Goal: Task Accomplishment & Management: Complete application form

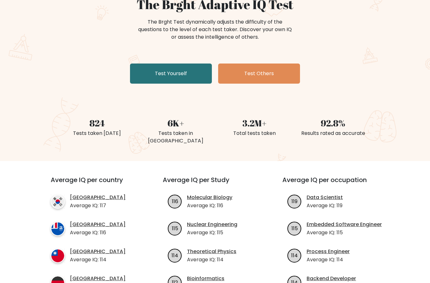
scroll to position [69, 0]
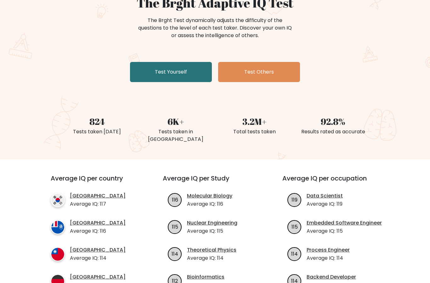
click at [189, 77] on link "Test Yourself" at bounding box center [171, 72] width 82 height 20
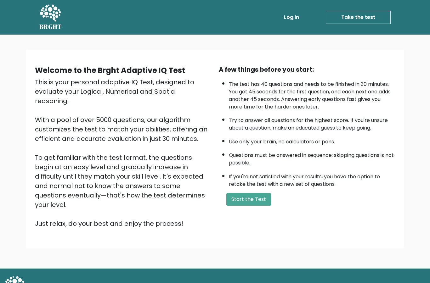
click at [269, 206] on button "Start the Test" at bounding box center [248, 199] width 45 height 13
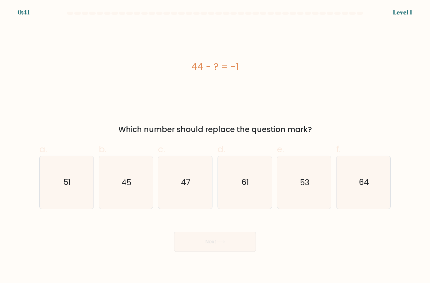
click at [132, 209] on icon "45" at bounding box center [126, 182] width 53 height 53
click at [215, 146] on input "b. 45" at bounding box center [215, 144] width 0 height 4
radio input "true"
click at [220, 252] on button "Next" at bounding box center [215, 242] width 82 height 20
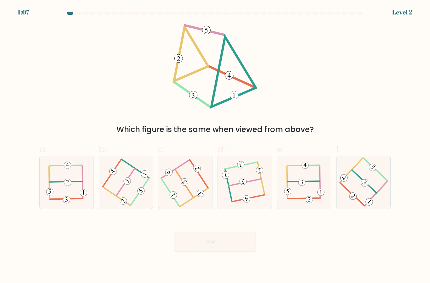
click at [256, 202] on 112 at bounding box center [248, 198] width 32 height 7
click at [215, 146] on input "d." at bounding box center [215, 144] width 0 height 4
radio input "true"
click at [238, 250] on button "Next" at bounding box center [215, 242] width 82 height 20
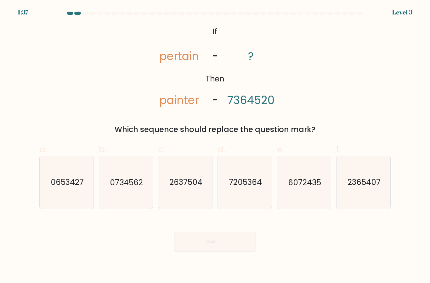
click at [241, 200] on icon "7205364" at bounding box center [245, 182] width 53 height 53
click at [215, 146] on input "d. 7205364" at bounding box center [215, 144] width 0 height 4
radio input "true"
click at [221, 252] on button "Next" at bounding box center [215, 242] width 82 height 20
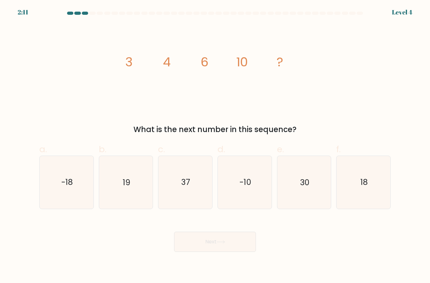
click at [368, 205] on icon "18" at bounding box center [363, 182] width 53 height 53
click at [215, 146] on input "f. 18" at bounding box center [215, 144] width 0 height 4
radio input "true"
click at [244, 249] on button "Next" at bounding box center [215, 242] width 82 height 20
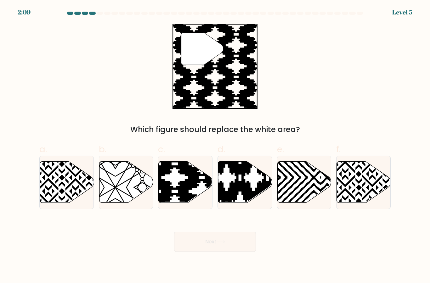
click at [233, 252] on button "Next" at bounding box center [215, 242] width 82 height 20
click at [398, 252] on form "a." at bounding box center [215, 132] width 430 height 241
click at [189, 206] on icon at bounding box center [202, 205] width 108 height 108
click at [215, 146] on input "c." at bounding box center [215, 144] width 0 height 4
radio input "true"
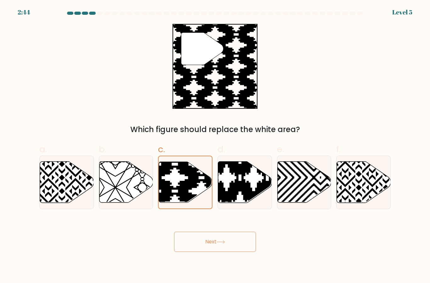
click at [220, 252] on button "Next" at bounding box center [215, 242] width 82 height 20
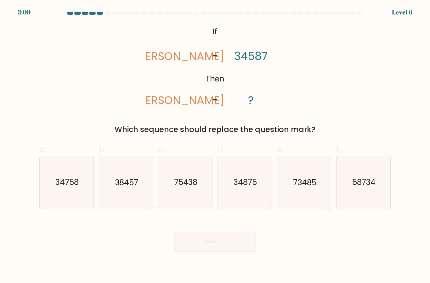
click at [121, 209] on icon "38457" at bounding box center [126, 182] width 53 height 53
click at [215, 146] on input "b. 38457" at bounding box center [215, 144] width 0 height 4
radio input "true"
click at [208, 252] on button "Next" at bounding box center [215, 242] width 82 height 20
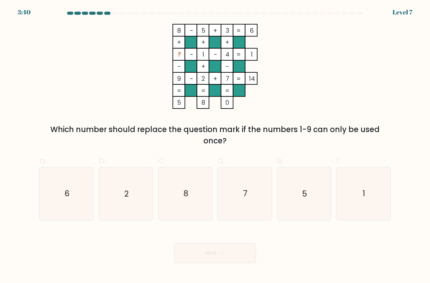
click at [74, 211] on icon "6" at bounding box center [66, 194] width 53 height 53
click at [215, 146] on input "a. 6" at bounding box center [215, 144] width 0 height 4
radio input "true"
click at [235, 261] on button "Next" at bounding box center [215, 253] width 82 height 20
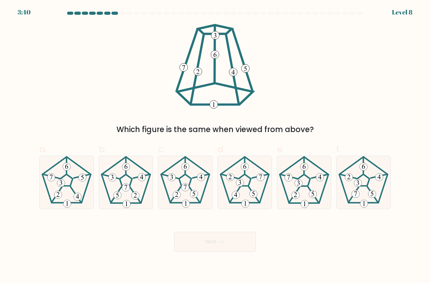
click at [372, 196] on icon at bounding box center [363, 182] width 53 height 53
click at [215, 146] on input "f." at bounding box center [215, 144] width 0 height 4
radio input "true"
click at [238, 252] on button "Next" at bounding box center [215, 242] width 82 height 20
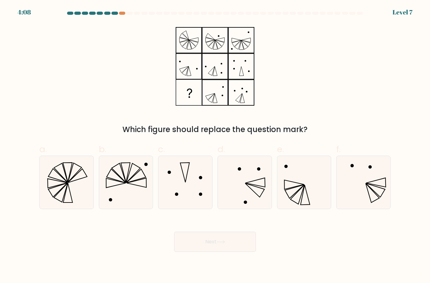
click at [300, 195] on icon at bounding box center [304, 182] width 53 height 53
click at [215, 146] on input "e." at bounding box center [215, 144] width 0 height 4
radio input "true"
click at [246, 250] on button "Next" at bounding box center [215, 242] width 82 height 20
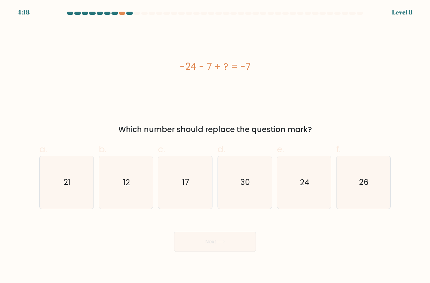
click at [311, 195] on icon "24" at bounding box center [304, 182] width 53 height 53
click at [215, 146] on input "e. 24" at bounding box center [215, 144] width 0 height 4
radio input "true"
click at [228, 252] on button "Next" at bounding box center [215, 242] width 82 height 20
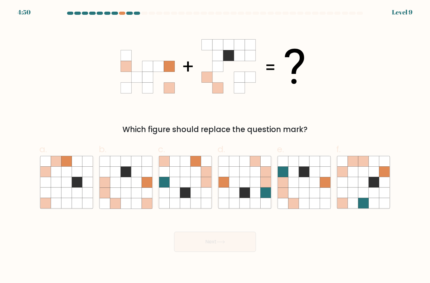
click at [144, 188] on icon at bounding box center [147, 182] width 10 height 10
click at [215, 146] on input "b." at bounding box center [215, 144] width 0 height 4
radio input "true"
click at [243, 252] on button "Next" at bounding box center [215, 242] width 82 height 20
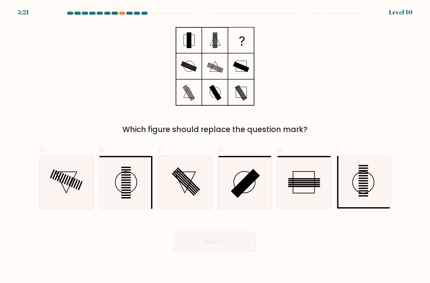
click at [259, 195] on icon at bounding box center [245, 182] width 53 height 53
click at [215, 146] on input "d." at bounding box center [215, 144] width 0 height 4
radio input "true"
click at [111, 188] on icon at bounding box center [126, 182] width 53 height 53
click at [215, 146] on input "b." at bounding box center [215, 144] width 0 height 4
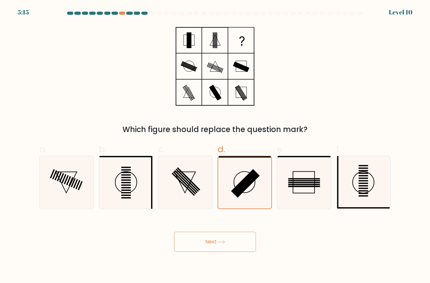
radio input "true"
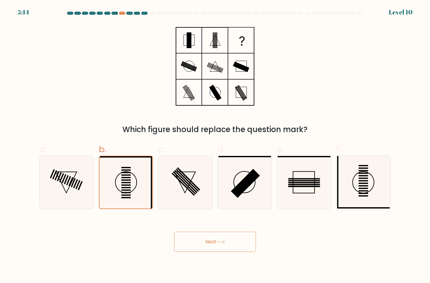
click at [241, 252] on button "Next" at bounding box center [215, 242] width 82 height 20
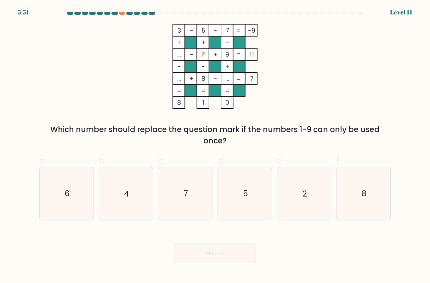
click at [121, 15] on div at bounding box center [215, 15] width 359 height 6
click at [123, 12] on div at bounding box center [122, 13] width 6 height 3
click at [127, 200] on text "4" at bounding box center [126, 194] width 5 height 11
click at [215, 146] on input "b. 4" at bounding box center [215, 144] width 0 height 4
radio input "true"
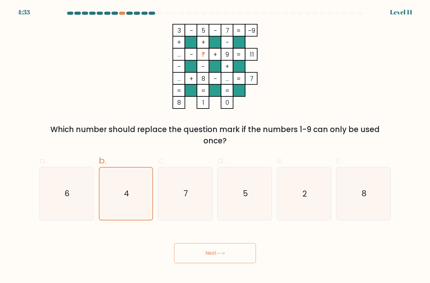
click at [242, 257] on button "Next" at bounding box center [215, 253] width 82 height 20
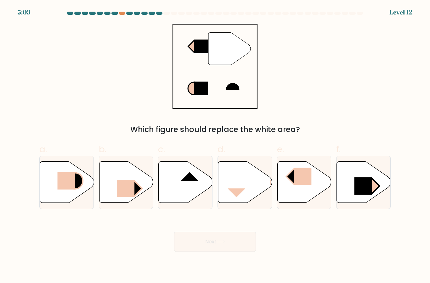
click at [184, 194] on icon at bounding box center [186, 182] width 54 height 41
click at [215, 146] on input "c." at bounding box center [215, 144] width 0 height 4
radio input "true"
click at [199, 252] on button "Next" at bounding box center [215, 242] width 82 height 20
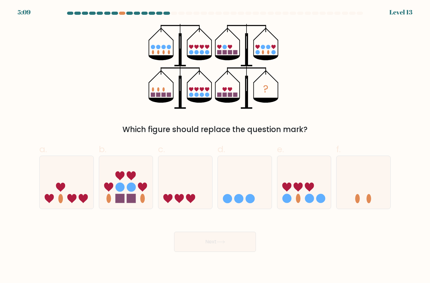
click at [114, 197] on icon at bounding box center [126, 182] width 54 height 44
click at [215, 146] on input "b." at bounding box center [215, 144] width 0 height 4
radio input "true"
click at [243, 251] on button "Next" at bounding box center [215, 242] width 82 height 20
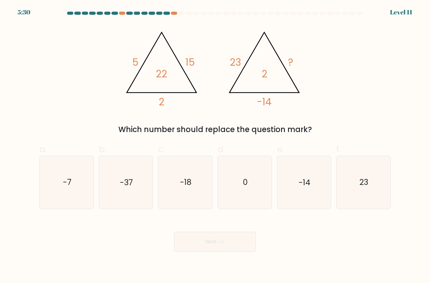
click at [49, 196] on icon "-7" at bounding box center [66, 182] width 53 height 53
click at [215, 146] on input "a. -7" at bounding box center [215, 144] width 0 height 4
radio input "true"
click at [239, 250] on button "Next" at bounding box center [215, 242] width 82 height 20
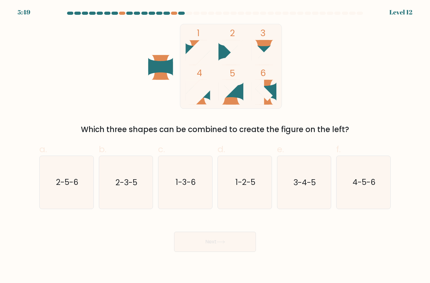
click at [127, 198] on icon "2-3-5" at bounding box center [126, 182] width 53 height 53
click at [215, 146] on input "b. 2-3-5" at bounding box center [215, 144] width 0 height 4
radio input "true"
click at [227, 252] on button "Next" at bounding box center [215, 242] width 82 height 20
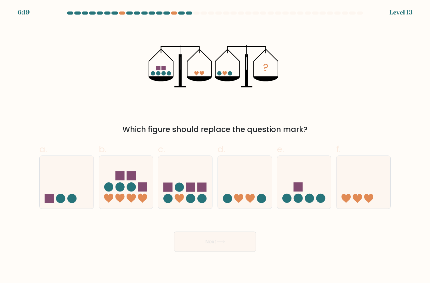
scroll to position [1, 0]
click at [302, 201] on icon at bounding box center [304, 182] width 54 height 44
click at [215, 146] on input "e." at bounding box center [215, 144] width 0 height 4
radio input "true"
click at [231, 251] on button "Next" at bounding box center [215, 242] width 82 height 20
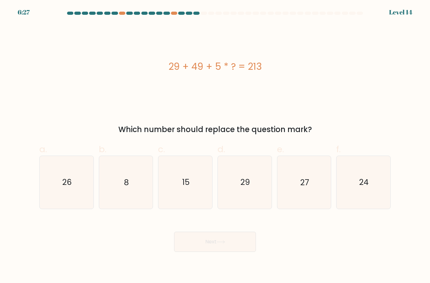
click at [316, 188] on icon "27" at bounding box center [304, 182] width 53 height 53
click at [215, 146] on input "e. 27" at bounding box center [215, 144] width 0 height 4
radio input "true"
click at [241, 252] on button "Next" at bounding box center [215, 242] width 82 height 20
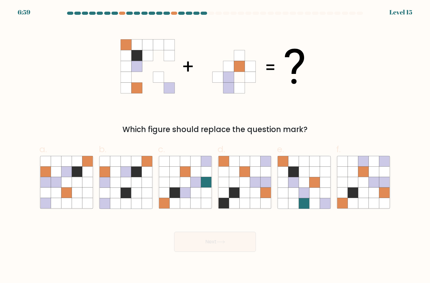
click at [306, 198] on icon at bounding box center [304, 193] width 10 height 10
click at [215, 146] on input "e." at bounding box center [215, 144] width 0 height 4
radio input "true"
click at [237, 248] on button "Next" at bounding box center [215, 242] width 82 height 20
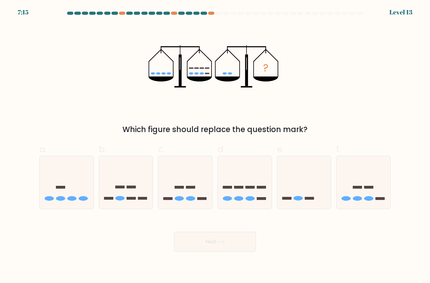
click at [143, 197] on icon at bounding box center [126, 182] width 54 height 44
click at [215, 146] on input "b." at bounding box center [215, 144] width 0 height 4
radio input "true"
click at [237, 250] on button "Next" at bounding box center [215, 242] width 82 height 20
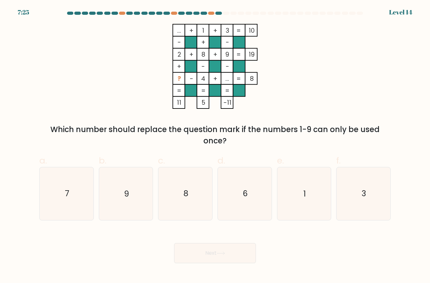
click at [69, 215] on icon "7" at bounding box center [66, 194] width 53 height 53
click at [215, 146] on input "a. 7" at bounding box center [215, 144] width 0 height 4
radio input "true"
click at [209, 258] on button "Next" at bounding box center [215, 253] width 82 height 20
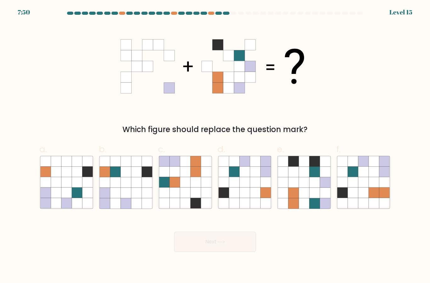
click at [376, 188] on icon at bounding box center [374, 182] width 10 height 10
click at [215, 146] on input "f." at bounding box center [215, 144] width 0 height 4
radio input "true"
click at [243, 252] on button "Next" at bounding box center [215, 242] width 82 height 20
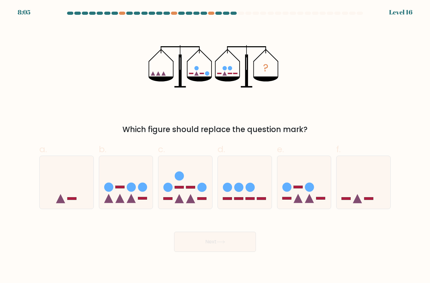
scroll to position [0, 0]
click at [256, 205] on icon at bounding box center [245, 182] width 54 height 44
click at [215, 146] on input "d." at bounding box center [215, 144] width 0 height 4
radio input "true"
click at [235, 252] on button "Next" at bounding box center [215, 242] width 82 height 20
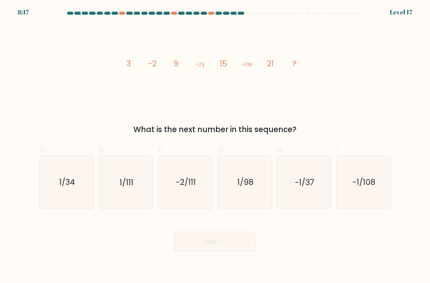
click at [326, 197] on icon "-1/37" at bounding box center [304, 182] width 53 height 53
click at [215, 146] on input "e. -1/37" at bounding box center [215, 144] width 0 height 4
radio input "true"
click at [237, 251] on button "Next" at bounding box center [215, 242] width 82 height 20
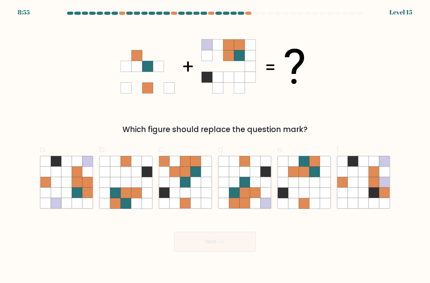
click at [60, 185] on icon at bounding box center [56, 182] width 10 height 10
click at [215, 146] on input "a." at bounding box center [215, 144] width 0 height 4
radio input "true"
click at [239, 252] on button "Next" at bounding box center [215, 242] width 82 height 20
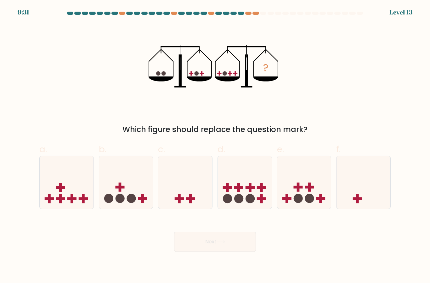
click at [43, 202] on icon at bounding box center [67, 182] width 54 height 44
click at [215, 146] on input "a." at bounding box center [215, 144] width 0 height 4
radio input "true"
click at [247, 252] on button "Next" at bounding box center [215, 242] width 82 height 20
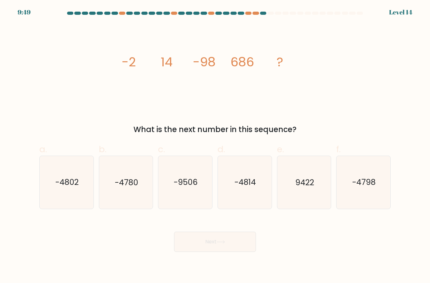
click at [311, 201] on icon "9422" at bounding box center [304, 182] width 53 height 53
click at [215, 146] on input "e. 9422" at bounding box center [215, 144] width 0 height 4
radio input "true"
click at [235, 252] on button "Next" at bounding box center [215, 242] width 82 height 20
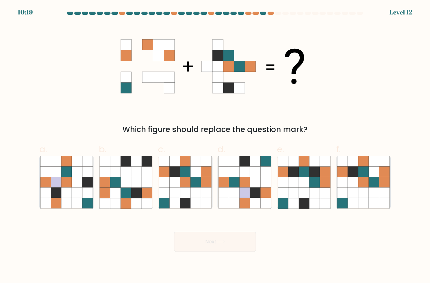
click at [224, 72] on icon at bounding box center [228, 66] width 11 height 11
click at [192, 188] on icon at bounding box center [196, 182] width 10 height 10
click at [215, 146] on input "c." at bounding box center [215, 144] width 0 height 4
radio input "true"
click at [252, 252] on button "Next" at bounding box center [215, 242] width 82 height 20
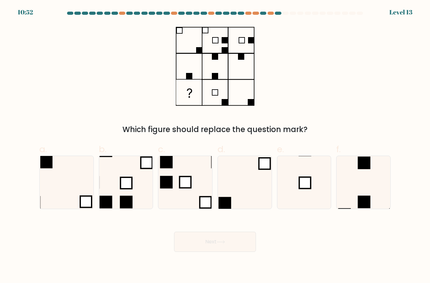
click at [317, 192] on icon at bounding box center [304, 182] width 53 height 53
click at [215, 146] on input "e." at bounding box center [215, 144] width 0 height 4
radio input "true"
click at [238, 252] on button "Next" at bounding box center [215, 242] width 82 height 20
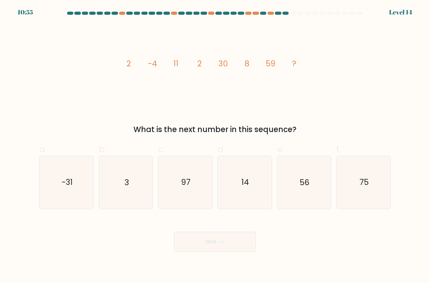
click at [264, 196] on icon "14" at bounding box center [245, 182] width 53 height 53
click at [215, 146] on input "d. 14" at bounding box center [215, 144] width 0 height 4
radio input "true"
click at [249, 249] on button "Next" at bounding box center [215, 242] width 82 height 20
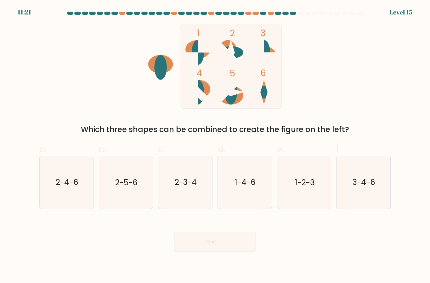
scroll to position [15, 0]
click at [375, 188] on icon "3-4-6" at bounding box center [363, 182] width 53 height 53
click at [215, 146] on input "f. 3-4-6" at bounding box center [215, 144] width 0 height 4
radio input "true"
click at [243, 244] on button "Next" at bounding box center [215, 242] width 82 height 20
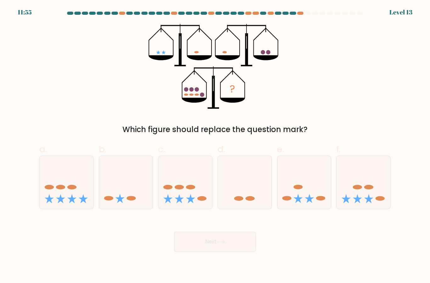
scroll to position [0, 0]
click at [83, 191] on icon at bounding box center [67, 182] width 54 height 44
click at [215, 146] on input "a." at bounding box center [215, 144] width 0 height 4
radio input "true"
click at [247, 252] on button "Next" at bounding box center [215, 242] width 82 height 20
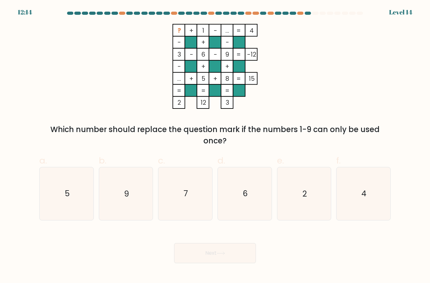
click at [197, 202] on icon "7" at bounding box center [185, 194] width 53 height 53
click at [215, 146] on input "c. 7" at bounding box center [215, 144] width 0 height 4
radio input "true"
click at [231, 264] on button "Next" at bounding box center [215, 253] width 82 height 20
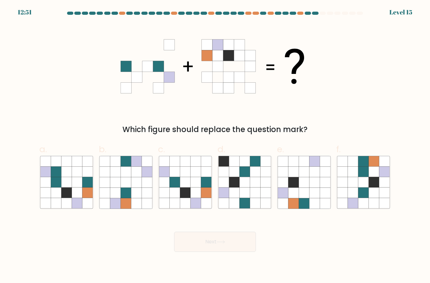
click at [309, 188] on icon at bounding box center [304, 182] width 10 height 10
click at [215, 146] on input "e." at bounding box center [215, 144] width 0 height 4
radio input "true"
click at [247, 252] on button "Next" at bounding box center [215, 242] width 82 height 20
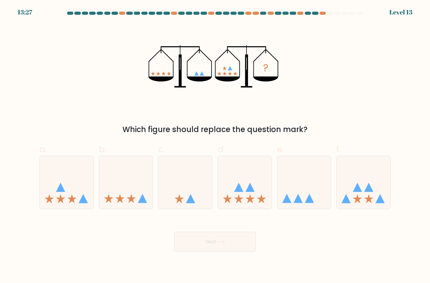
click at [42, 198] on icon at bounding box center [67, 182] width 54 height 44
click at [215, 146] on input "a." at bounding box center [215, 144] width 0 height 4
radio input "true"
click at [244, 252] on button "Next" at bounding box center [215, 242] width 82 height 20
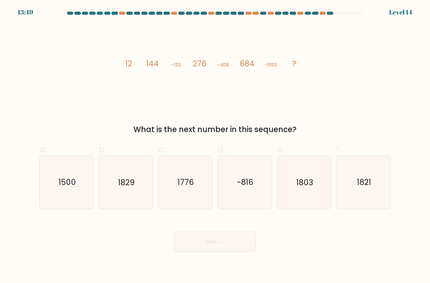
click at [192, 203] on icon "1776" at bounding box center [185, 182] width 53 height 53
click at [215, 146] on input "c. 1776" at bounding box center [215, 144] width 0 height 4
radio input "true"
click at [216, 248] on button "Next" at bounding box center [215, 242] width 82 height 20
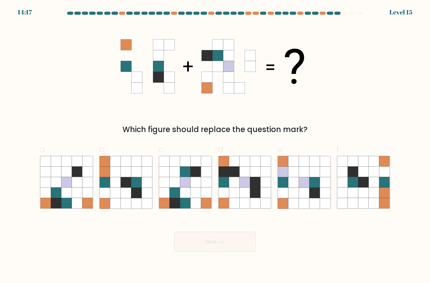
click at [191, 209] on icon at bounding box center [196, 203] width 10 height 10
click at [215, 146] on input "c." at bounding box center [215, 144] width 0 height 4
radio input "true"
click at [220, 252] on button "Next" at bounding box center [215, 242] width 82 height 20
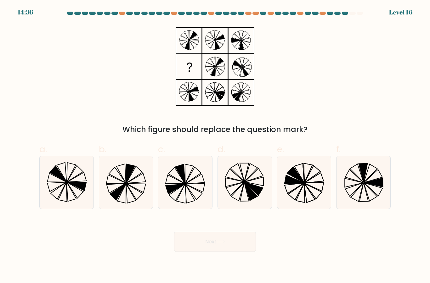
click at [110, 193] on icon at bounding box center [126, 182] width 53 height 53
click at [215, 146] on input "b." at bounding box center [215, 144] width 0 height 4
radio input "true"
click at [245, 252] on button "Next" at bounding box center [215, 242] width 82 height 20
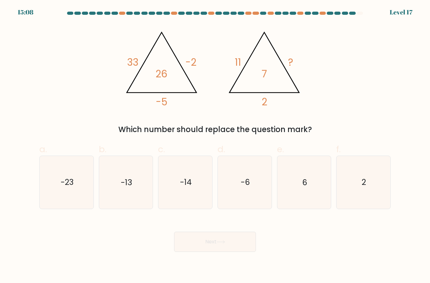
click at [252, 209] on icon "-6" at bounding box center [245, 182] width 53 height 53
click at [215, 146] on input "d. -6" at bounding box center [215, 144] width 0 height 4
radio input "true"
click at [247, 249] on button "Next" at bounding box center [215, 242] width 82 height 20
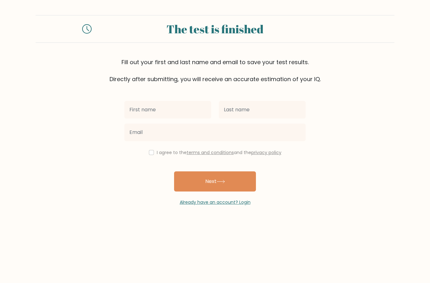
click at [130, 114] on input "text" at bounding box center [167, 110] width 87 height 18
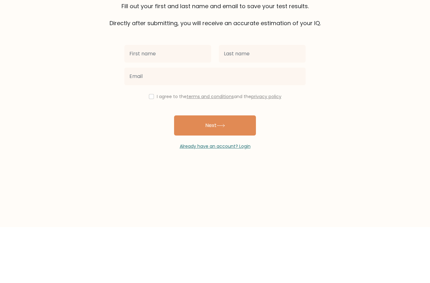
type input "I"
type input "Iro"
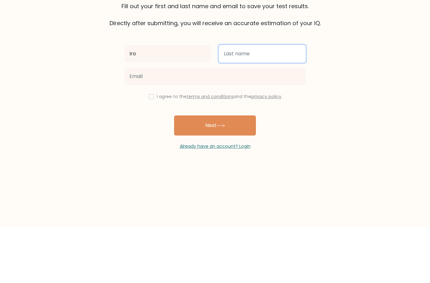
click at [286, 101] on input "text" at bounding box center [262, 110] width 87 height 18
type input "Hwang"
click at [215, 172] on button "Next" at bounding box center [215, 182] width 82 height 20
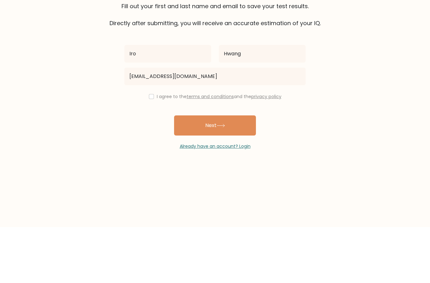
scroll to position [25, 0]
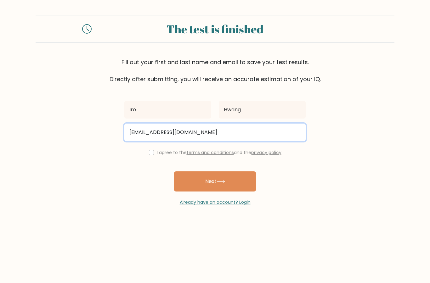
type input "zunwon@gmail.com"
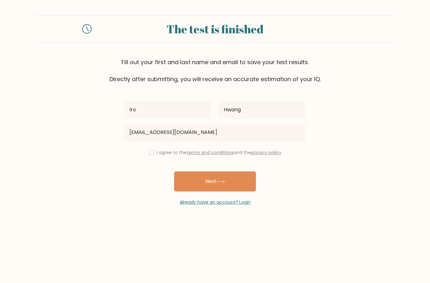
click at [237, 172] on button "Next" at bounding box center [215, 182] width 82 height 20
click at [150, 150] on input "checkbox" at bounding box center [151, 152] width 5 height 5
checkbox input "true"
click at [241, 172] on button "Next" at bounding box center [215, 182] width 82 height 20
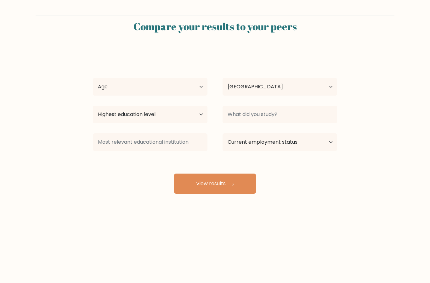
select select "KR"
click at [192, 91] on select "Age Under [DEMOGRAPHIC_DATA] [DEMOGRAPHIC_DATA] [DEMOGRAPHIC_DATA] [DEMOGRAPHIC…" at bounding box center [150, 87] width 115 height 18
select select "min_18"
click at [190, 121] on select "Highest education level No schooling Primary Lower Secondary Upper Secondary Oc…" at bounding box center [150, 115] width 115 height 18
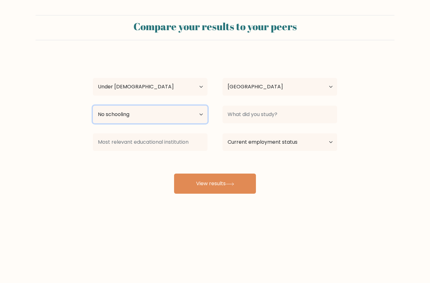
click at [181, 116] on select "Highest education level No schooling Primary Lower Secondary Upper Secondary Oc…" at bounding box center [150, 115] width 115 height 18
select select "primary"
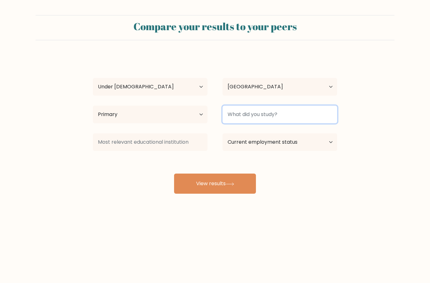
click at [292, 114] on input at bounding box center [280, 115] width 115 height 18
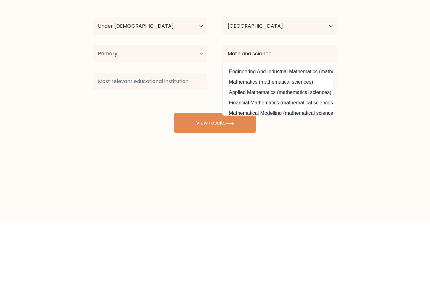
scroll to position [25, 0]
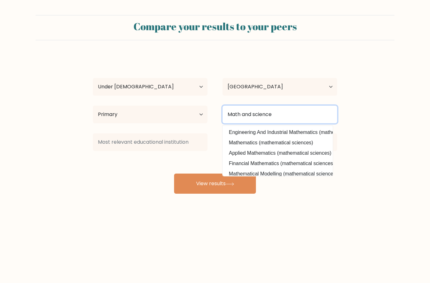
type input "Math and science"
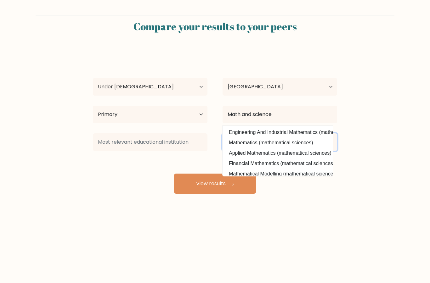
click at [323, 134] on select "Current employment status Employed Student Retired Other / prefer not to answer" at bounding box center [280, 143] width 115 height 18
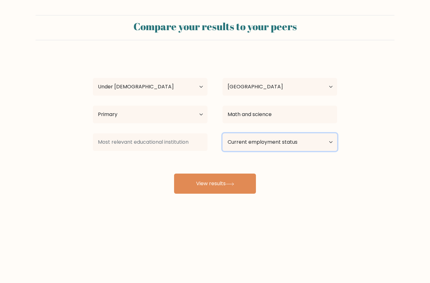
select select "student"
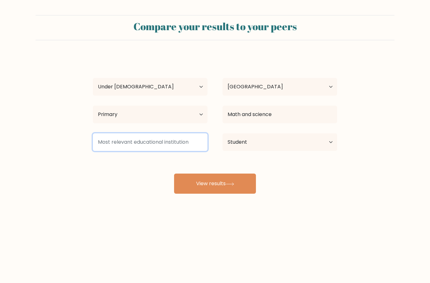
click at [100, 134] on input at bounding box center [150, 143] width 115 height 18
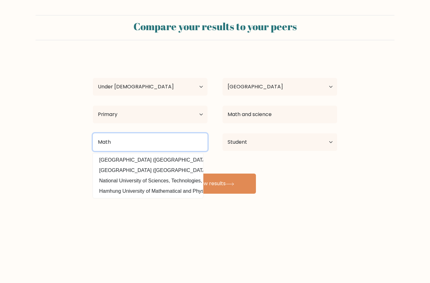
type input "Math"
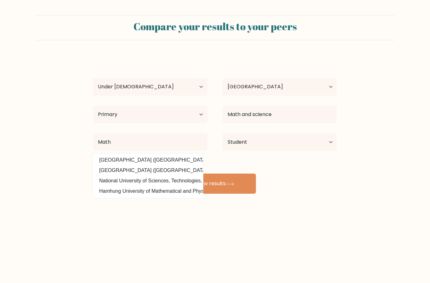
click at [238, 174] on button "View results" at bounding box center [215, 184] width 82 height 20
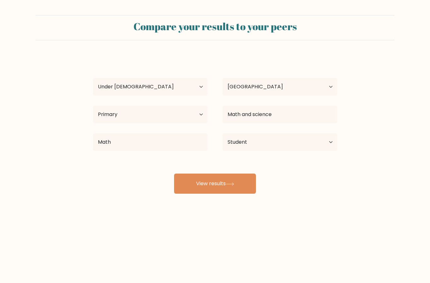
click at [240, 174] on button "View results" at bounding box center [215, 184] width 82 height 20
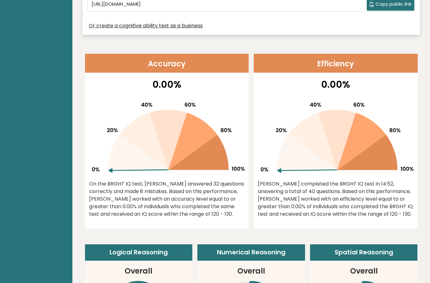
scroll to position [211, 0]
click at [122, 164] on icon at bounding box center [138, 153] width 60 height 36
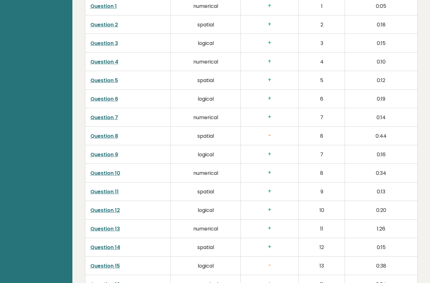
scroll to position [991, 0]
click at [105, 133] on link "Question 8" at bounding box center [104, 136] width 28 height 7
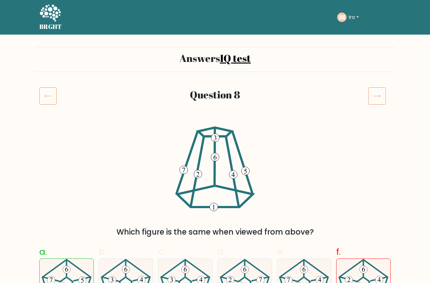
click at [380, 94] on icon at bounding box center [378, 96] width 18 height 18
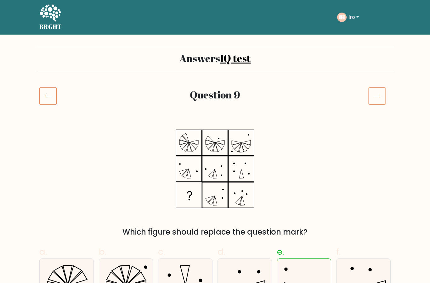
click at [385, 94] on icon at bounding box center [378, 96] width 18 height 18
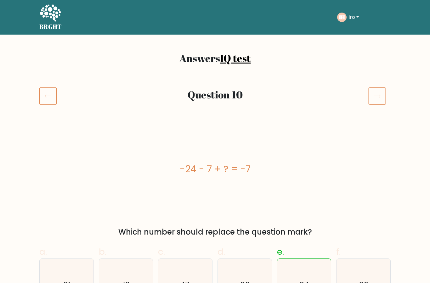
click at [384, 100] on icon at bounding box center [378, 96] width 18 height 18
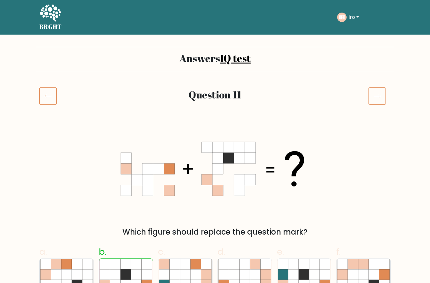
click at [380, 94] on icon at bounding box center [378, 96] width 18 height 18
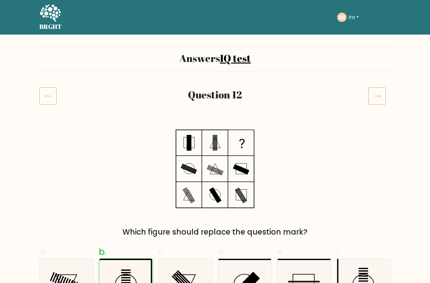
click at [382, 96] on icon at bounding box center [378, 96] width 18 height 18
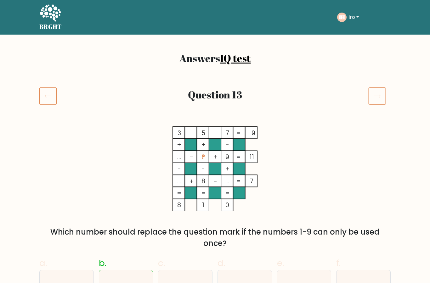
click at [380, 90] on icon at bounding box center [378, 96] width 18 height 18
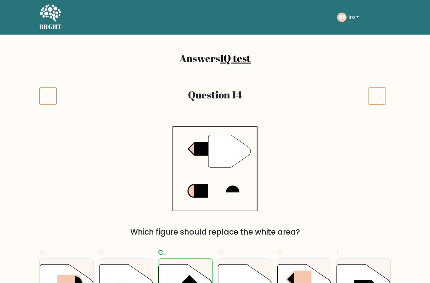
click at [380, 101] on icon at bounding box center [378, 96] width 18 height 18
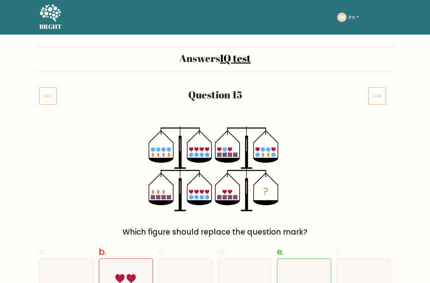
click at [354, 17] on button "Iro" at bounding box center [354, 17] width 14 height 8
click at [371, 31] on link "Dashboard" at bounding box center [363, 31] width 50 height 10
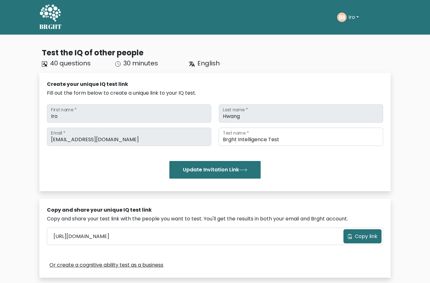
click at [357, 14] on button "Iro" at bounding box center [354, 17] width 14 height 8
click at [357, 42] on link "Profile" at bounding box center [363, 41] width 50 height 10
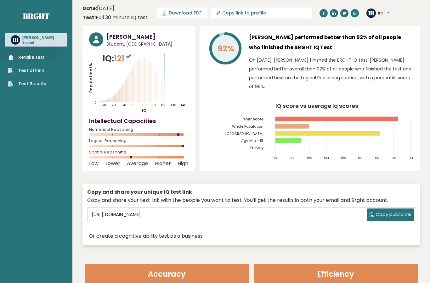
click at [146, 78] on text "140" at bounding box center [140, 78] width 102 height 59
click at [28, 14] on link "Brght" at bounding box center [36, 16] width 26 height 10
